Goal: Task Accomplishment & Management: Use online tool/utility

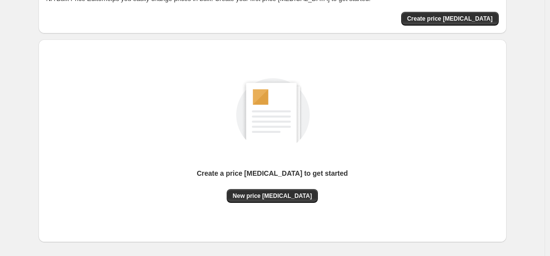
scroll to position [113, 0]
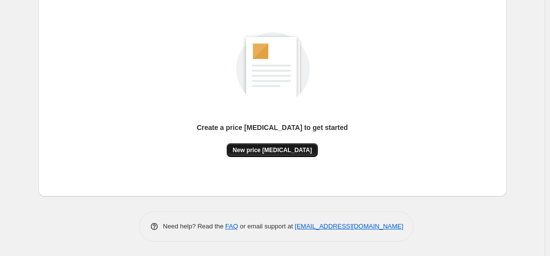
click at [268, 156] on button "New price [MEDICAL_DATA]" at bounding box center [272, 150] width 91 height 14
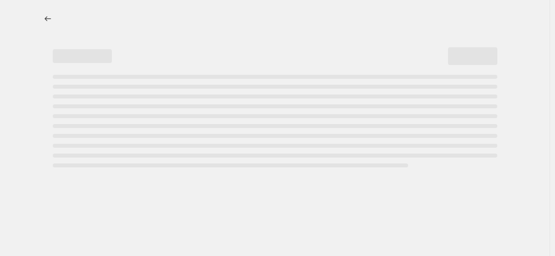
select select "percentage"
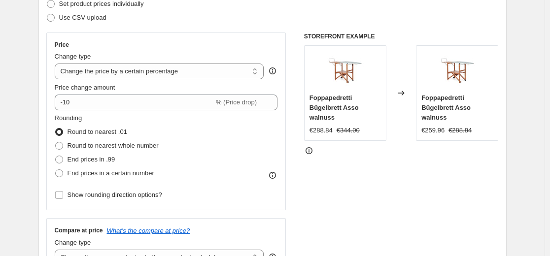
scroll to position [148, 0]
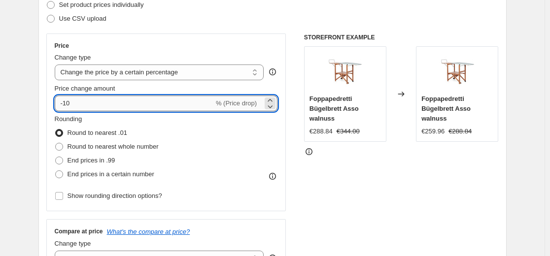
drag, startPoint x: 131, startPoint y: 109, endPoint x: 126, endPoint y: 107, distance: 5.3
click at [130, 109] on input "-10" at bounding box center [134, 104] width 159 height 16
type input "-35"
click at [172, 32] on div "Step 2. Select how the prices should change Use bulk price change rules Set pro…" at bounding box center [272, 132] width 452 height 330
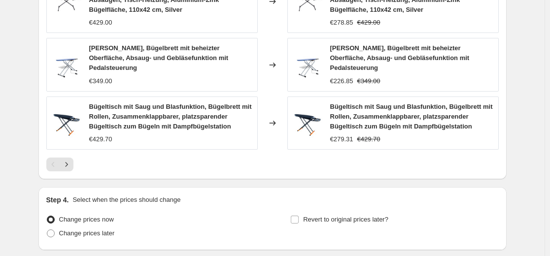
scroll to position [739, 0]
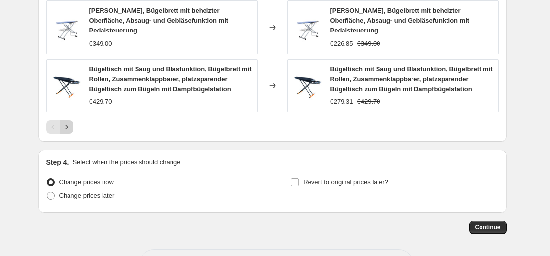
click at [68, 122] on icon "Next" at bounding box center [67, 127] width 10 height 10
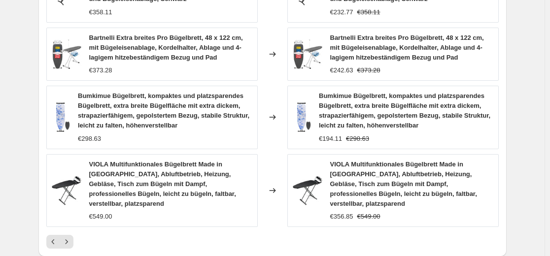
scroll to position [729, 0]
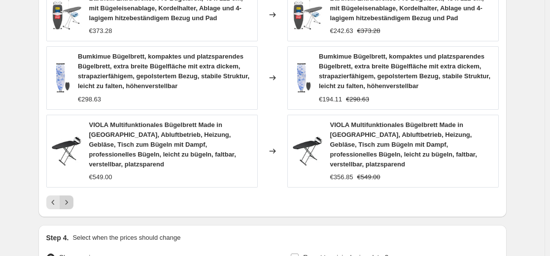
click at [71, 197] on icon "Next" at bounding box center [67, 202] width 10 height 10
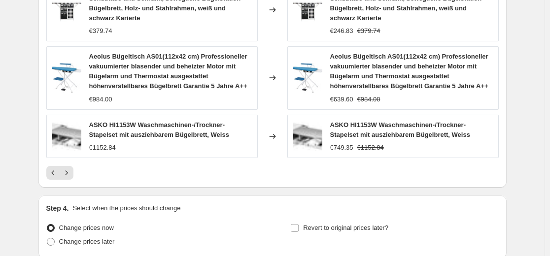
click at [71, 172] on icon "Next" at bounding box center [67, 173] width 10 height 10
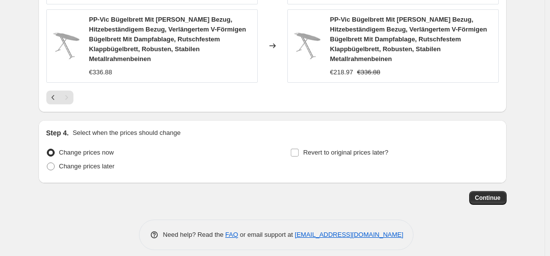
scroll to position [775, 0]
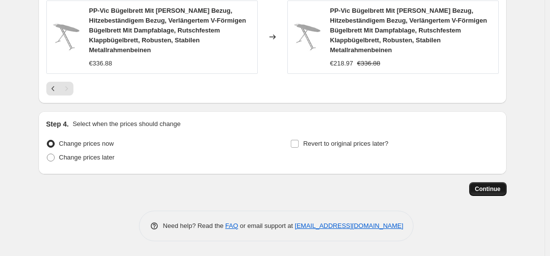
click at [491, 188] on span "Continue" at bounding box center [488, 189] width 26 height 8
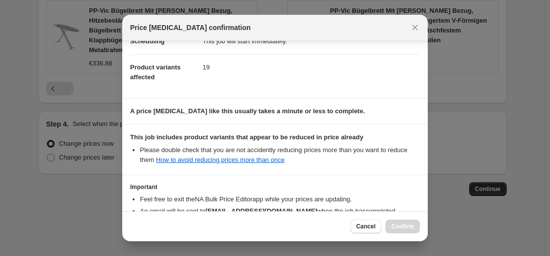
scroll to position [159, 0]
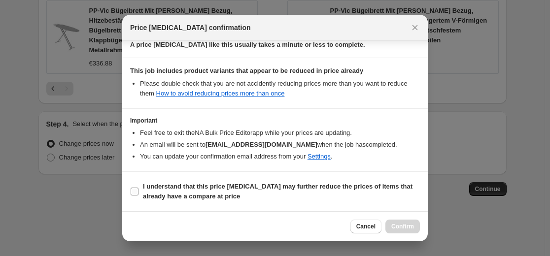
click at [351, 190] on b "I understand that this price [MEDICAL_DATA] may further reduce the prices of it…" at bounding box center [277, 191] width 269 height 17
click at [138, 190] on input "I understand that this price [MEDICAL_DATA] may further reduce the prices of it…" at bounding box center [135, 192] width 8 height 8
checkbox input "true"
click at [397, 226] on span "Confirm" at bounding box center [402, 227] width 23 height 8
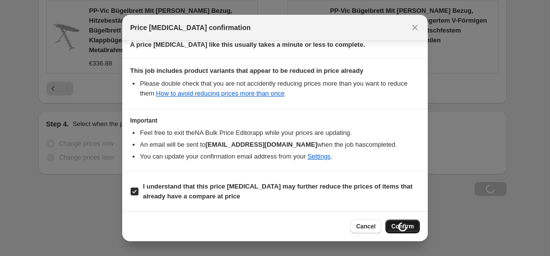
scroll to position [775, 0]
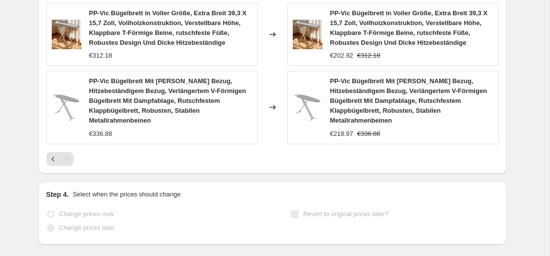
select select "percentage"
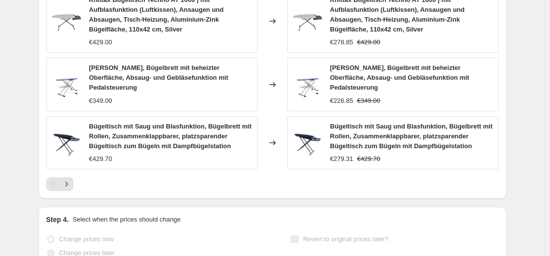
scroll to position [0, 0]
